Goal: Information Seeking & Learning: Learn about a topic

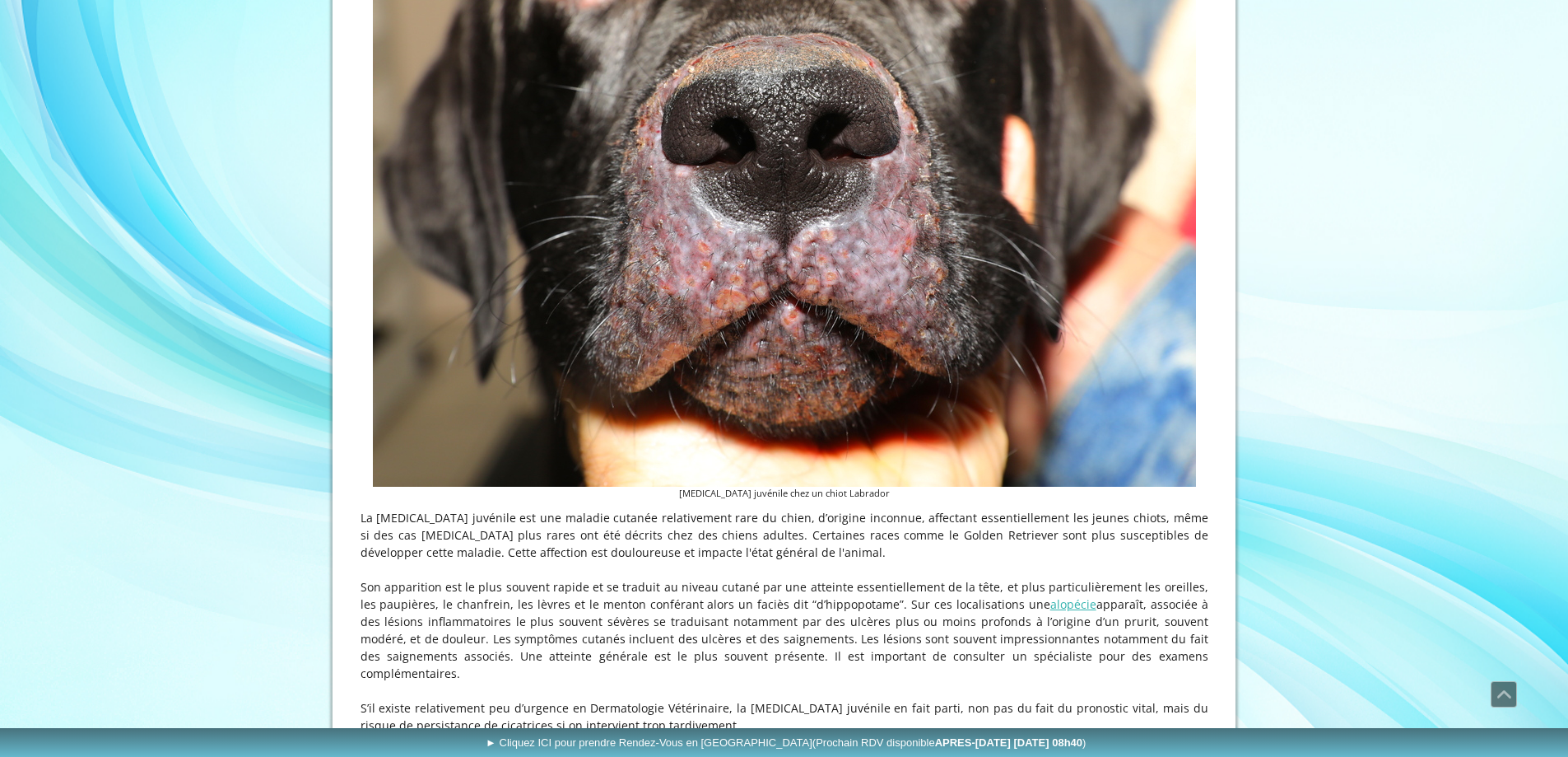
scroll to position [824, 0]
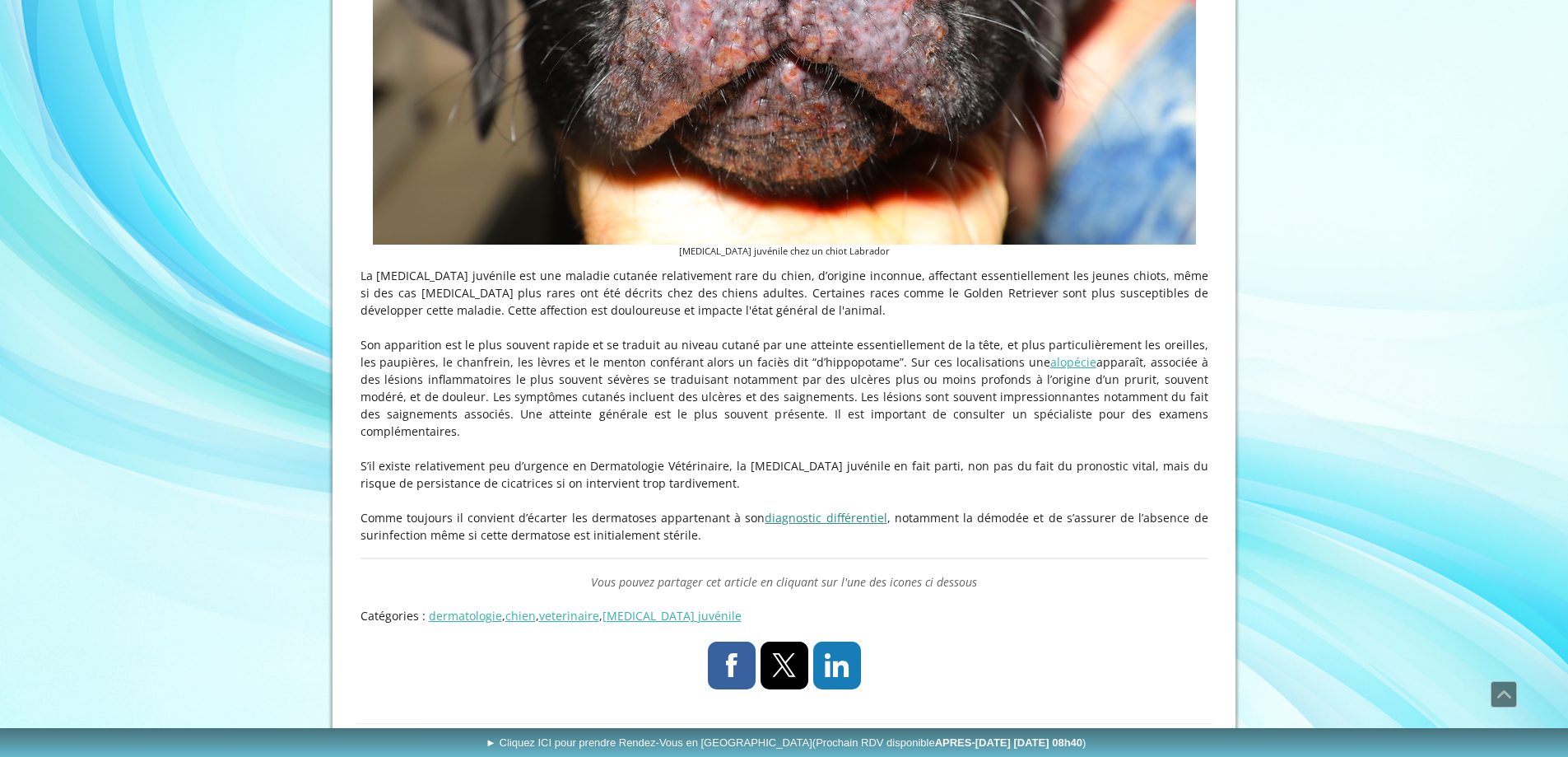
click at [817, 510] on link "diagnostic différentiel" at bounding box center [825, 518] width 122 height 16
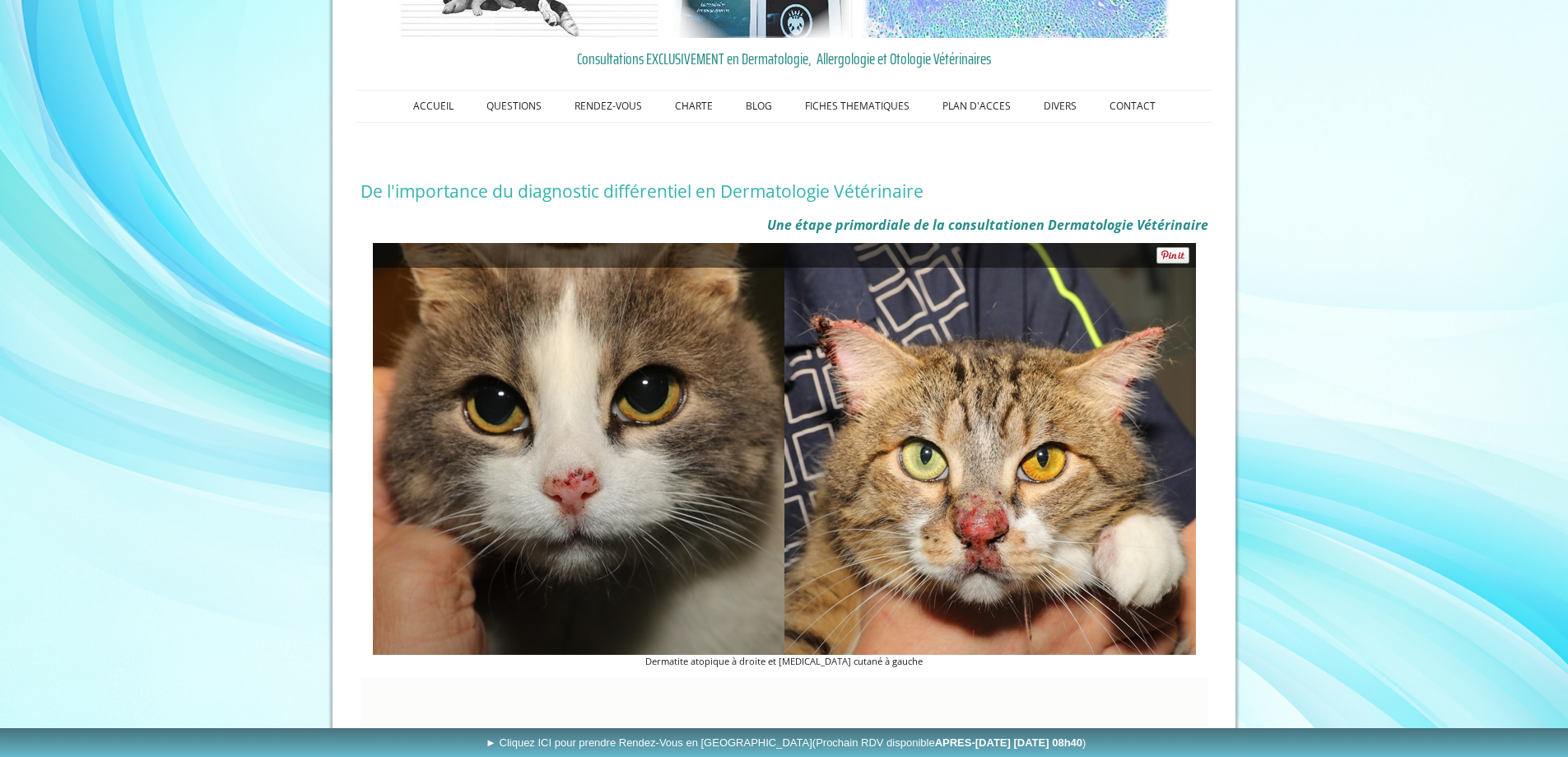
scroll to position [412, 0]
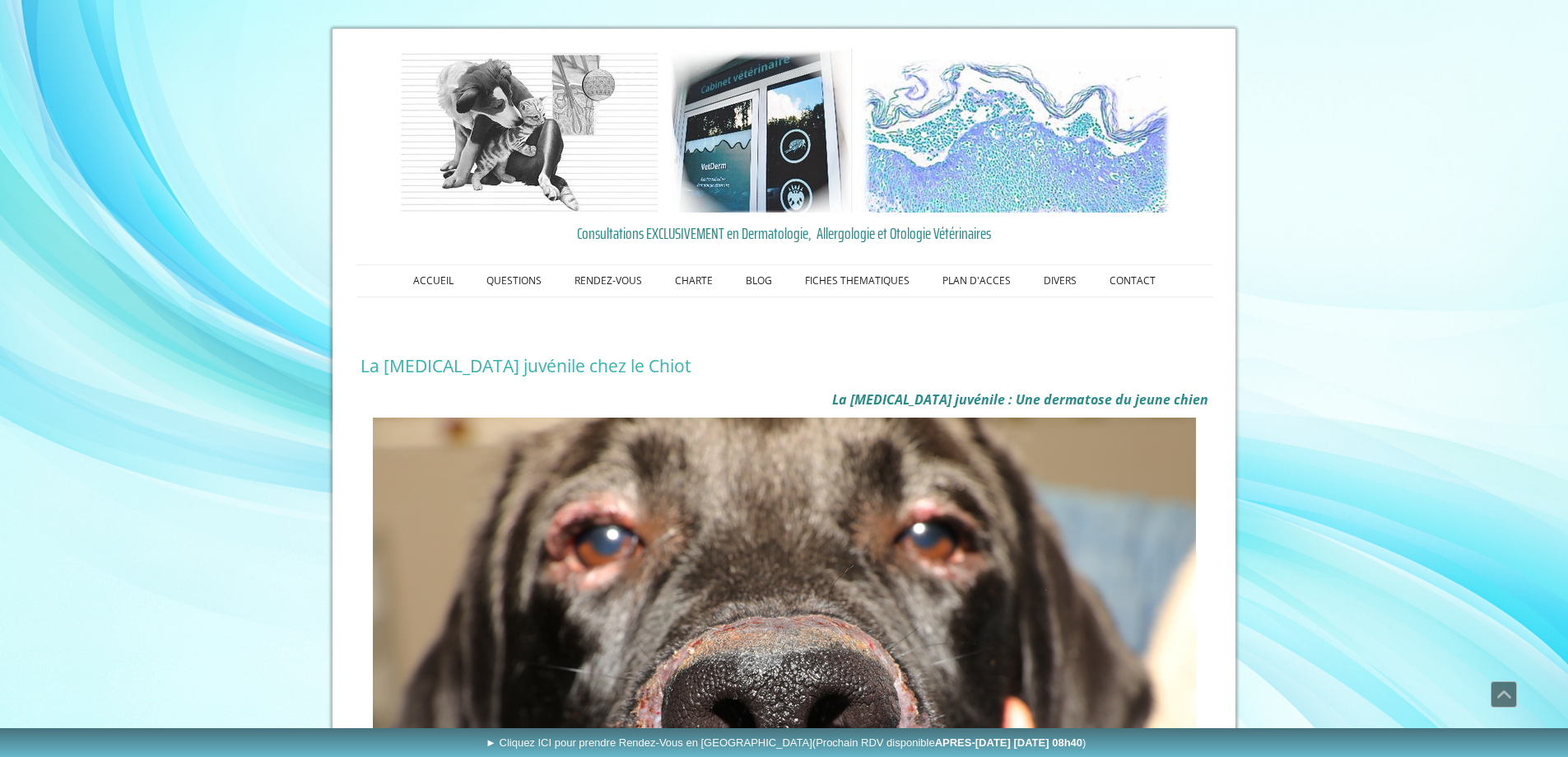
scroll to position [824, 0]
